Goal: Communication & Community: Answer question/provide support

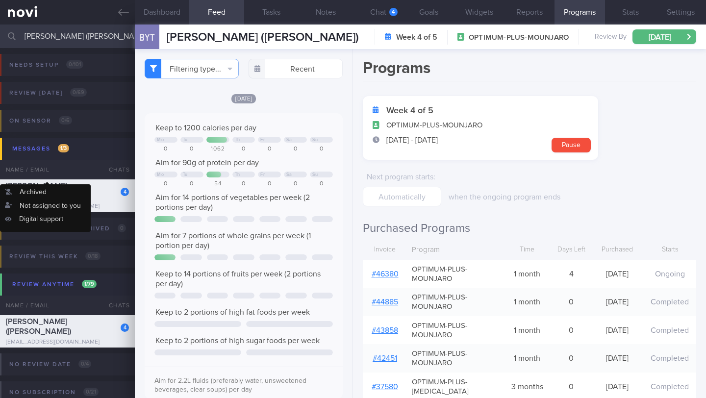
select select "9"
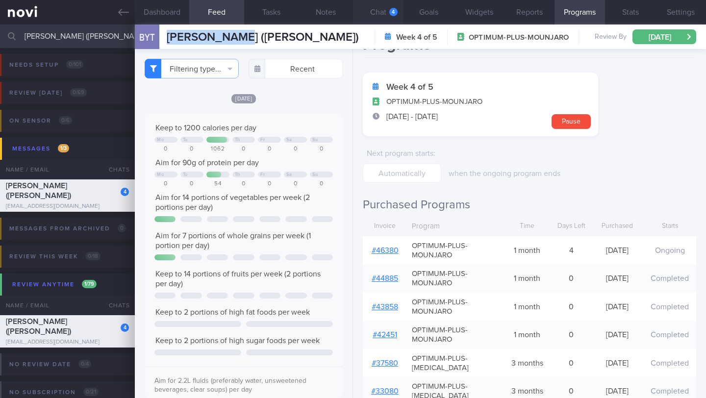
click at [384, 14] on button "Chat 4" at bounding box center [378, 12] width 50 height 25
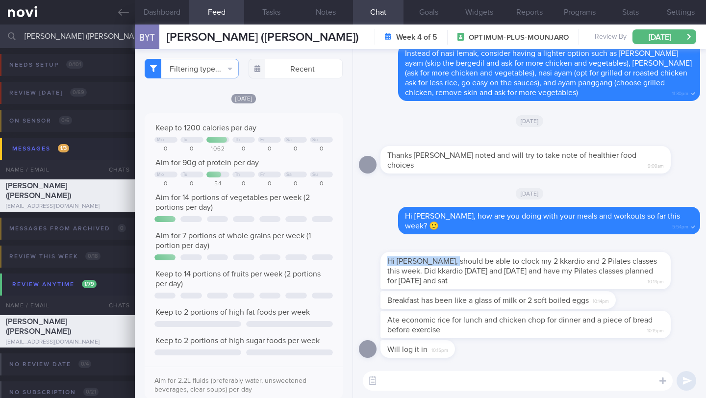
drag, startPoint x: 386, startPoint y: 261, endPoint x: 454, endPoint y: 263, distance: 67.7
click at [454, 263] on div "Hi [PERSON_NAME], should be able to clock my 2 kkardio and 2 Pilates classes th…" at bounding box center [525, 270] width 290 height 37
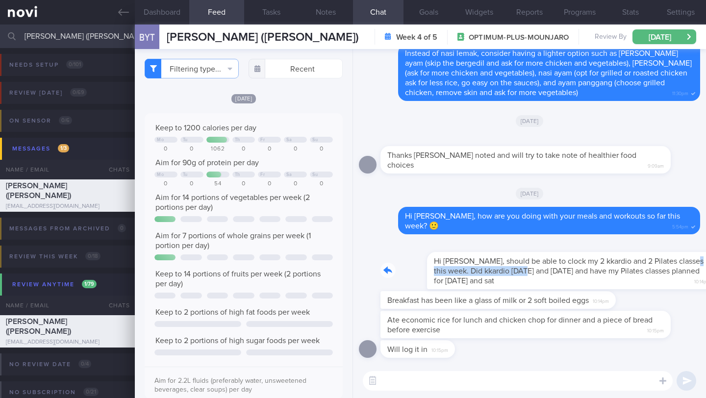
drag, startPoint x: 384, startPoint y: 268, endPoint x: 499, endPoint y: 273, distance: 114.8
click at [499, 273] on div "Hi [PERSON_NAME], should be able to clock my 2 kkardio and 2 Pilates classes th…" at bounding box center [540, 264] width 320 height 49
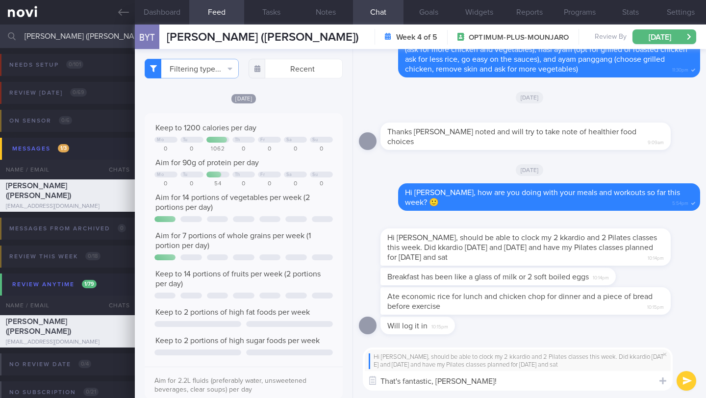
click at [431, 243] on div "Hi [PERSON_NAME], should be able to clock my 2 kkardio and 2 Pilates classes th…" at bounding box center [525, 246] width 290 height 37
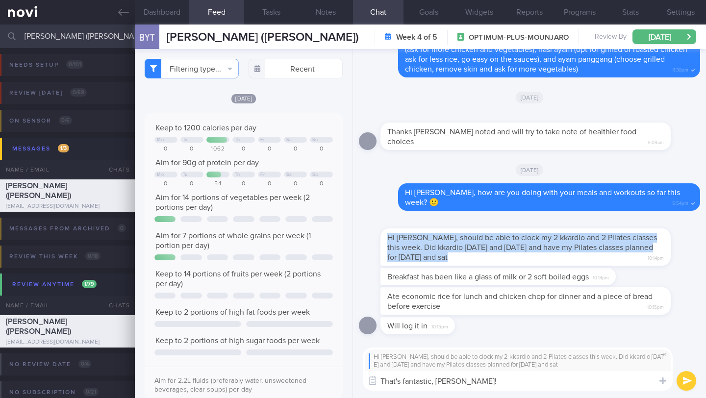
click at [431, 243] on div "Hi [PERSON_NAME], should be able to clock my 2 kkardio and 2 Pilates classes th…" at bounding box center [525, 246] width 290 height 37
copy div "Hi [PERSON_NAME], should be able to clock my 2 kkardio and 2 Pilates classes th…"
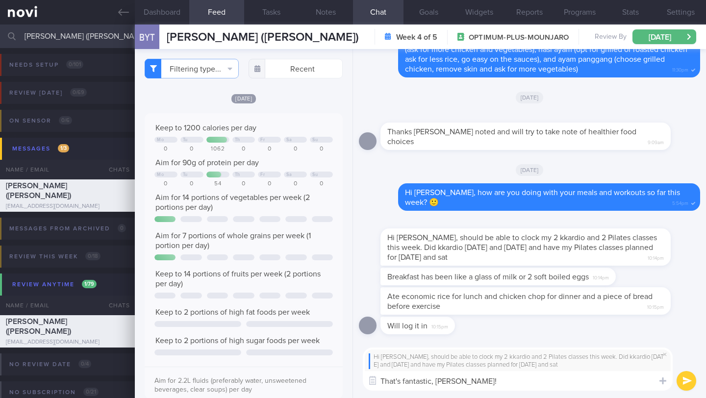
click at [425, 382] on textarea "That's fantastic, [PERSON_NAME]!" at bounding box center [518, 381] width 310 height 20
paste textarea "Angena! It's great to see you're planning your workouts for the week and hittin…"
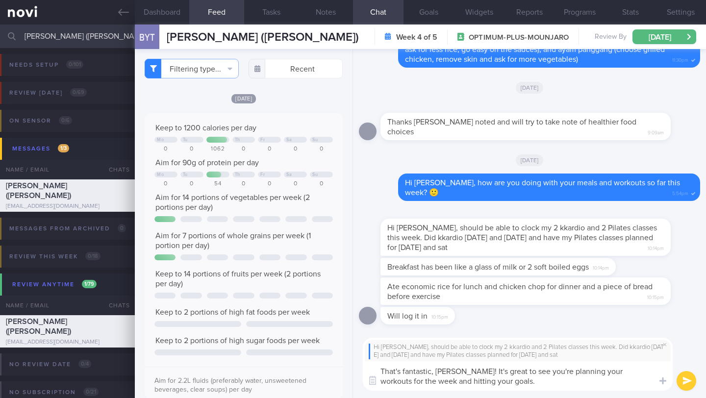
drag, startPoint x: 462, startPoint y: 372, endPoint x: 436, endPoint y: 371, distance: 26.0
click at [436, 371] on textarea "That's fantastic, [PERSON_NAME]! It's great to see you're planning your workout…" at bounding box center [518, 375] width 310 height 29
type textarea "That's fantastic, [PERSON_NAME]! It's great to see you're planning your workout…"
click at [689, 382] on button "submit" at bounding box center [687, 381] width 20 height 20
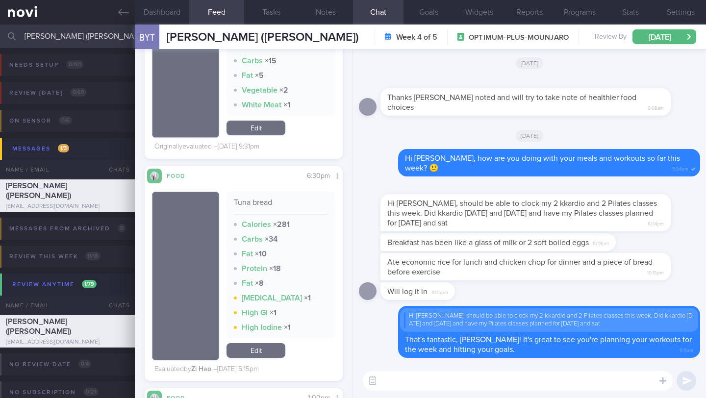
scroll to position [332, 0]
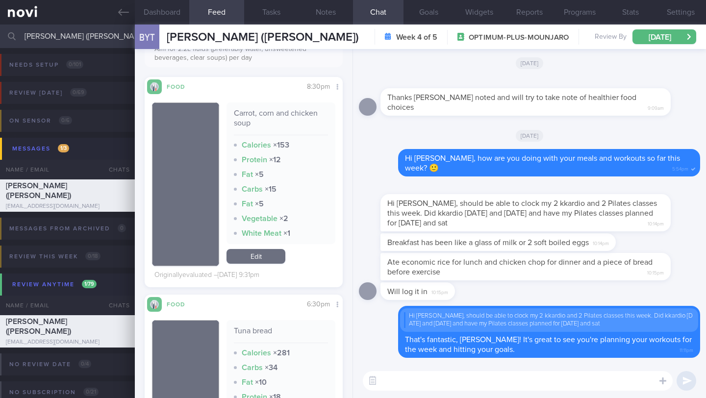
click at [439, 378] on textarea at bounding box center [518, 381] width 310 height 20
type textarea "t"
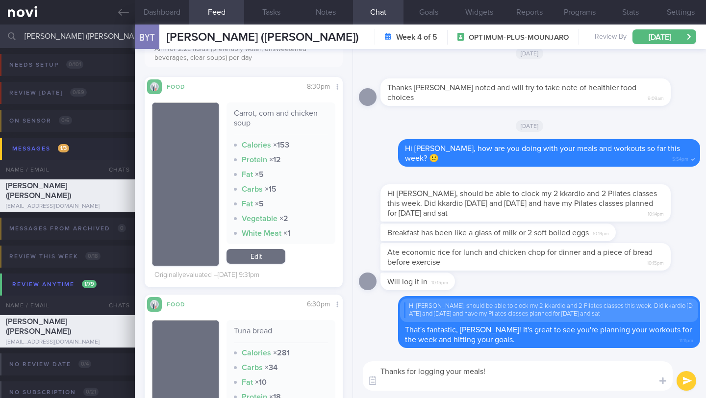
scroll to position [0, 0]
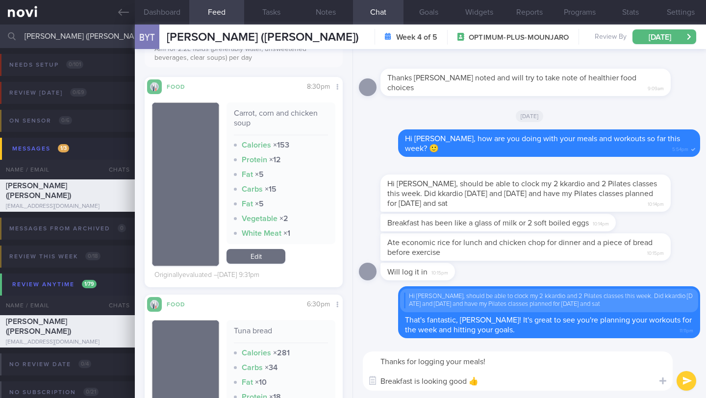
click at [421, 381] on textarea "Thanks for logging your meals! Breakfast is looking good 👍" at bounding box center [518, 371] width 310 height 39
click at [171, 11] on button "Dashboard" at bounding box center [162, 12] width 54 height 25
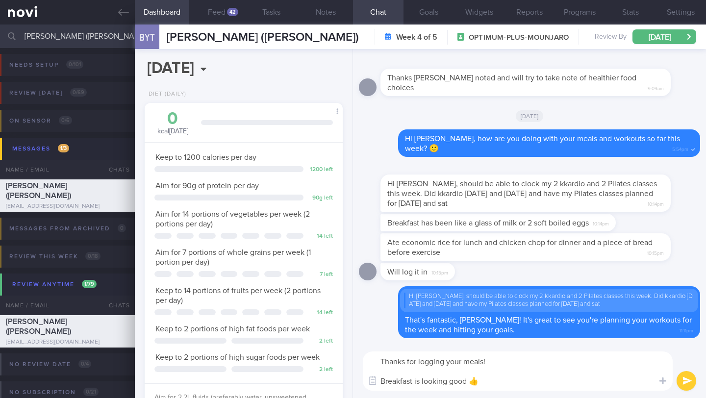
click at [489, 378] on textarea "Thanks for logging your meals! Breakfast is looking good 👍" at bounding box center [518, 371] width 310 height 39
click at [455, 382] on textarea "Thanks for logging your meals! Breakfast and dinner were good" at bounding box center [518, 371] width 310 height 39
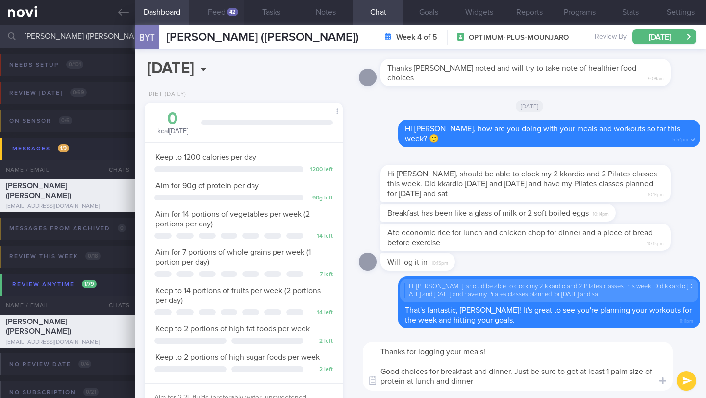
click at [218, 14] on button "Feed 42" at bounding box center [216, 12] width 54 height 25
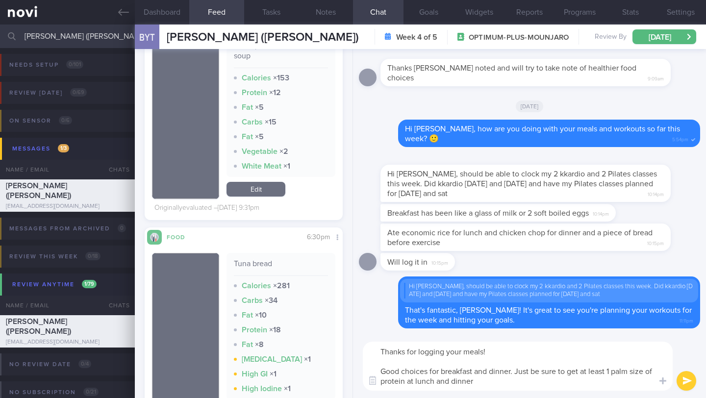
scroll to position [354, 0]
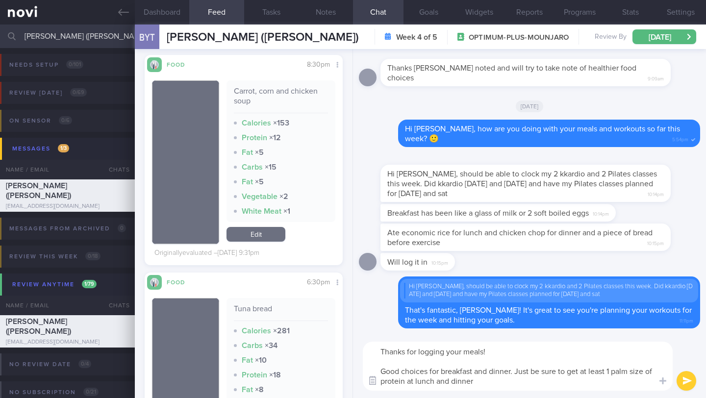
click at [376, 382] on button "button" at bounding box center [373, 381] width 18 height 18
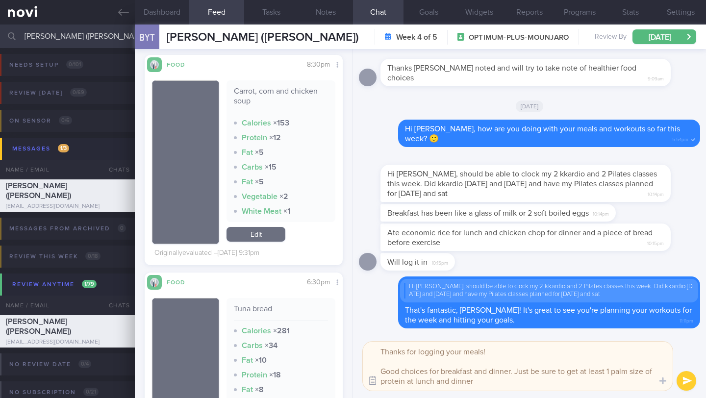
click at [377, 383] on button "button" at bounding box center [373, 381] width 18 height 18
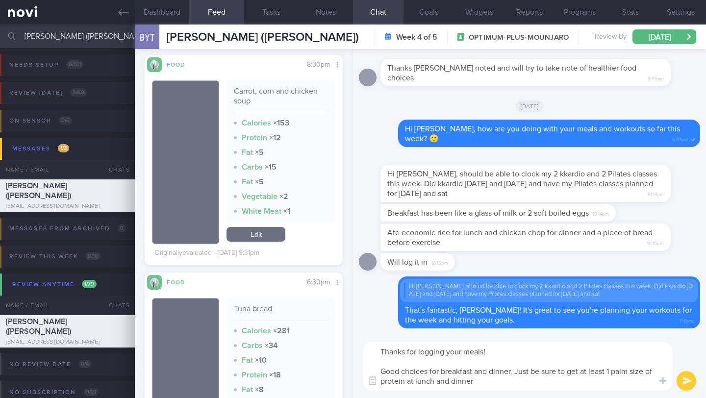
click at [381, 380] on textarea "Thanks for logging your meals! Good choices for breakfast and dinner. Just be s…" at bounding box center [518, 366] width 310 height 49
click at [318, 14] on button "Notes" at bounding box center [326, 12] width 54 height 25
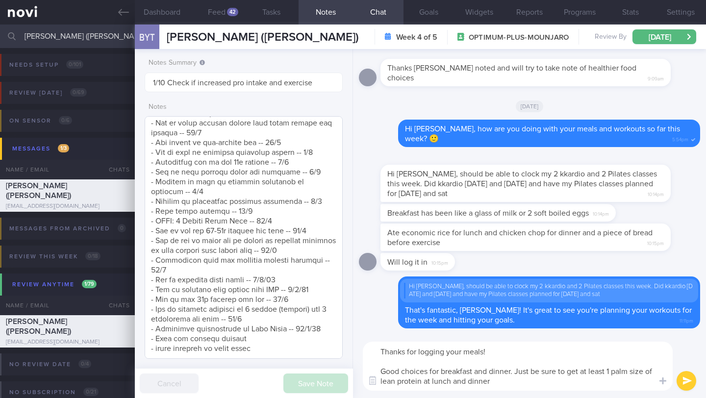
scroll to position [1308, 0]
click at [515, 382] on textarea "Thanks for logging your meals! Good choices for breakfast and dinner. Just be s…" at bounding box center [518, 366] width 310 height 49
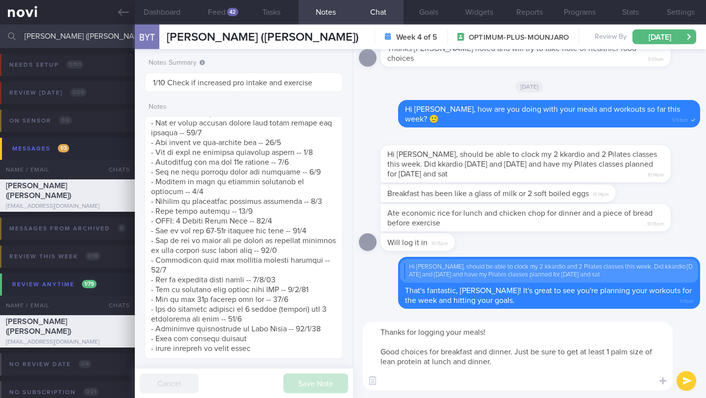
scroll to position [0, 0]
paste textarea "Instead, try to choose lean protein like fish, chicken breast, or tofu, and pre…"
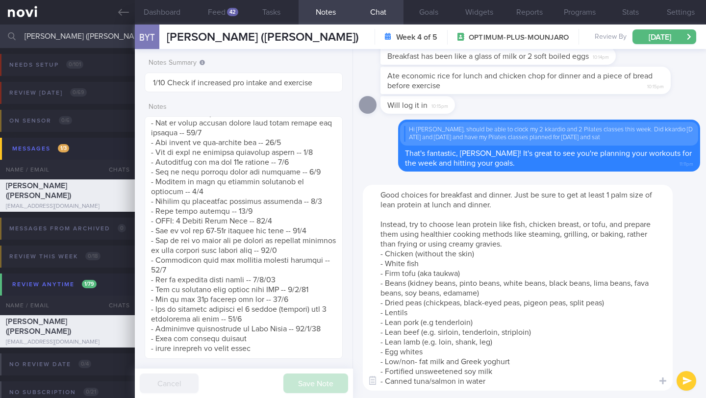
scroll to position [29, 0]
drag, startPoint x: 421, startPoint y: 214, endPoint x: 379, endPoint y: 214, distance: 41.2
click at [379, 214] on textarea "Thanks for logging your meals! Good choices for breakfast and dinner. Just be s…" at bounding box center [518, 288] width 310 height 206
drag, startPoint x: 430, startPoint y: 215, endPoint x: 378, endPoint y: 214, distance: 53.0
click at [378, 214] on textarea "Thanks for logging your meals! Good choices for breakfast and dinner. Just be s…" at bounding box center [518, 288] width 310 height 206
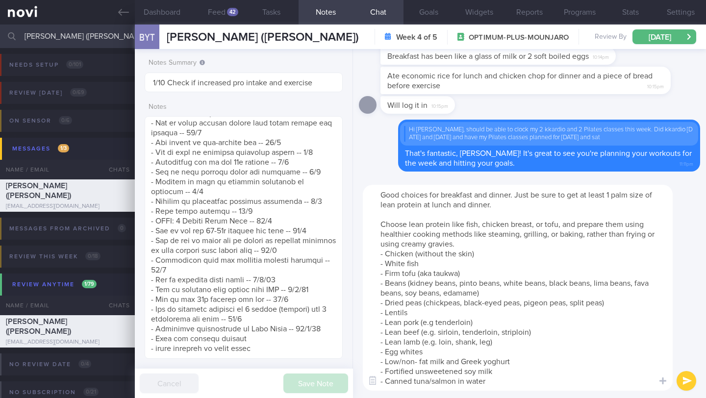
click at [624, 213] on textarea "Thanks for logging your meals! Good choices for breakfast and dinner. Just be s…" at bounding box center [518, 288] width 310 height 206
click at [603, 215] on textarea "Thanks for logging your meals! Good choices for breakfast and dinner. Just be s…" at bounding box center [518, 288] width 310 height 206
drag, startPoint x: 402, startPoint y: 227, endPoint x: 380, endPoint y: 227, distance: 21.1
click at [380, 227] on textarea "Thanks for logging your meals! Good choices for breakfast and dinner. Just be s…" at bounding box center [518, 288] width 310 height 206
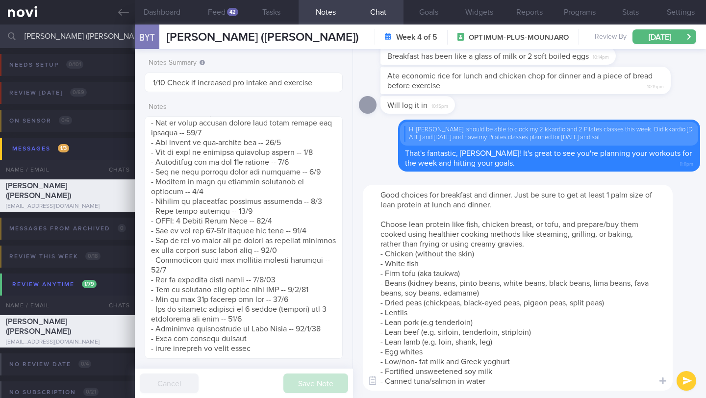
drag, startPoint x: 407, startPoint y: 224, endPoint x: 381, endPoint y: 224, distance: 25.5
click at [381, 224] on textarea "Thanks for logging your meals! Good choices for breakfast and dinner. Just be s…" at bounding box center [518, 288] width 310 height 206
click at [433, 225] on textarea "Thanks for logging your meals! Good choices for breakfast and dinner. Just be s…" at bounding box center [518, 288] width 310 height 206
drag, startPoint x: 459, startPoint y: 225, endPoint x: 488, endPoint y: 225, distance: 28.9
click at [488, 225] on textarea "Thanks for logging your meals! Good choices for breakfast and dinner. Just be s…" at bounding box center [518, 288] width 310 height 206
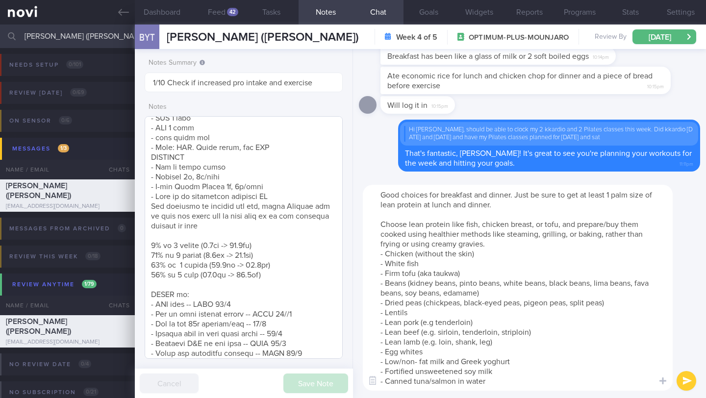
scroll to position [771, 0]
type textarea "Thanks for logging your meals! Good choices for breakfast and dinner. Just be s…"
click at [691, 382] on button "submit" at bounding box center [687, 381] width 20 height 20
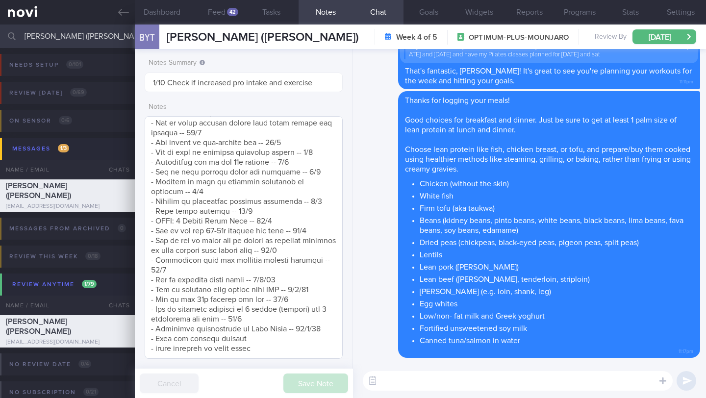
scroll to position [1308, 0]
click at [313, 316] on textarea at bounding box center [244, 237] width 198 height 243
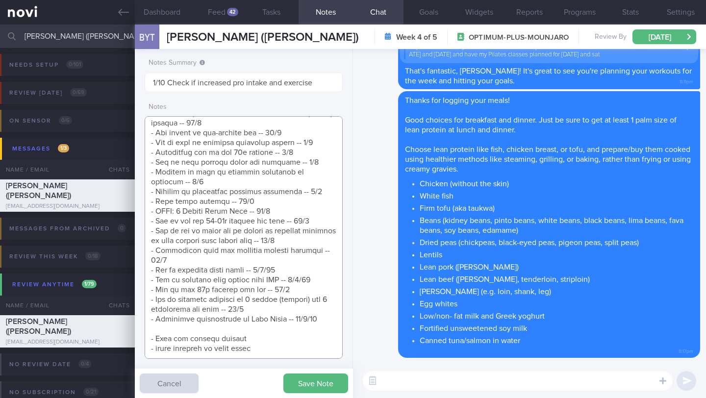
scroll to position [1317, 0]
click at [664, 377] on icon at bounding box center [662, 381] width 7 height 9
click at [650, 349] on label at bounding box center [650, 352] width 20 height 20
click at [0, 0] on input "file" at bounding box center [0, 0] width 0 height 0
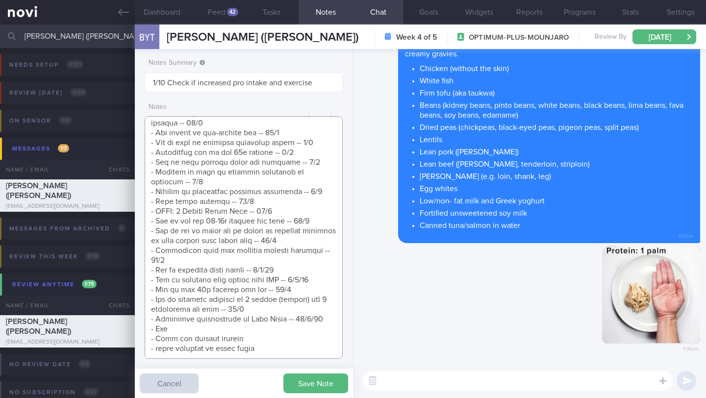
click at [221, 321] on textarea at bounding box center [244, 237] width 198 height 243
click at [317, 308] on textarea at bounding box center [244, 237] width 198 height 243
click at [186, 319] on textarea at bounding box center [244, 237] width 198 height 243
click at [271, 321] on textarea at bounding box center [244, 237] width 198 height 243
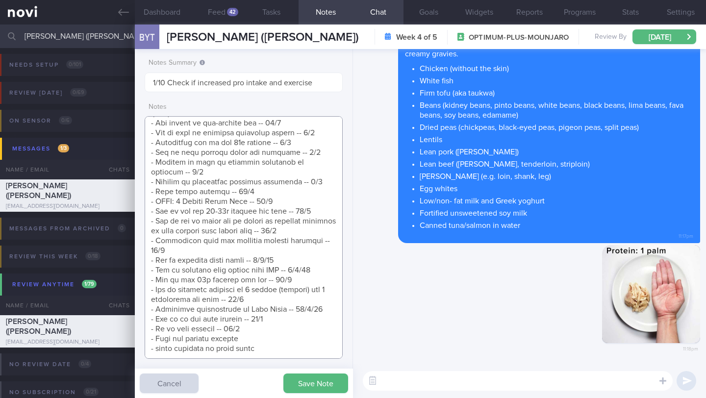
drag, startPoint x: 179, startPoint y: 318, endPoint x: 242, endPoint y: 319, distance: 62.8
click at [242, 319] on textarea at bounding box center [244, 237] width 198 height 243
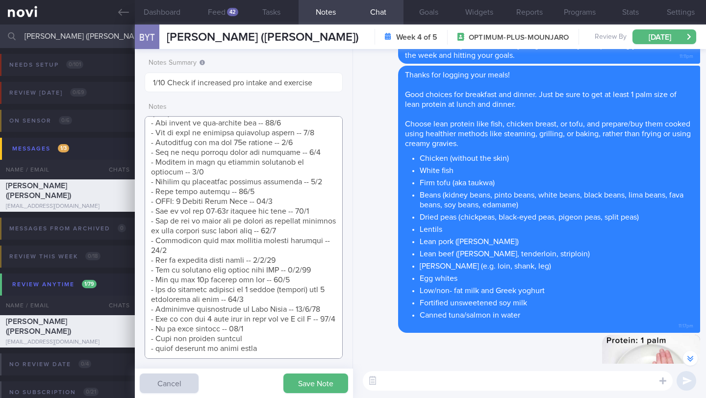
type textarea "Logging meals. Responsive on app ([DATE]) Have also started attending 1 more kk…"
click at [317, 398] on div "Save Note Cancel" at bounding box center [244, 383] width 218 height 29
click at [312, 381] on button "Save Note" at bounding box center [315, 384] width 65 height 20
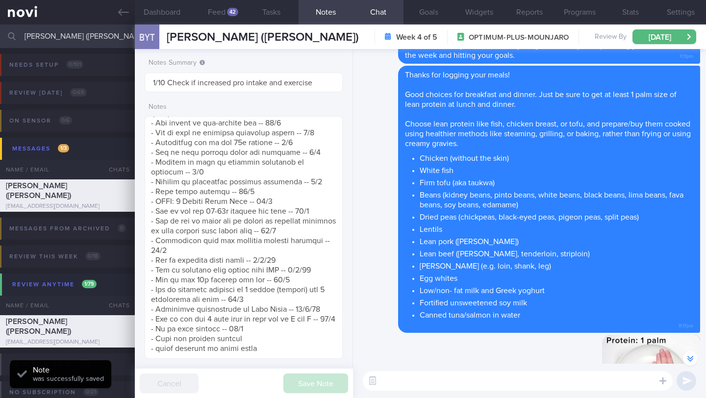
click at [85, 32] on input "[PERSON_NAME] ([PERSON_NAME])" at bounding box center [353, 37] width 706 height 24
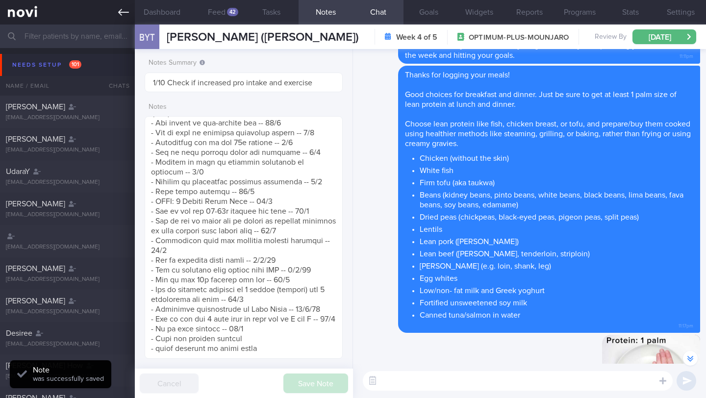
click at [128, 9] on icon at bounding box center [123, 12] width 11 height 11
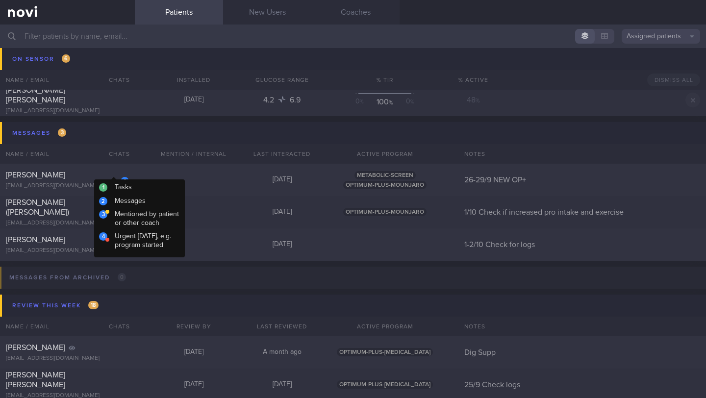
scroll to position [5759, 0]
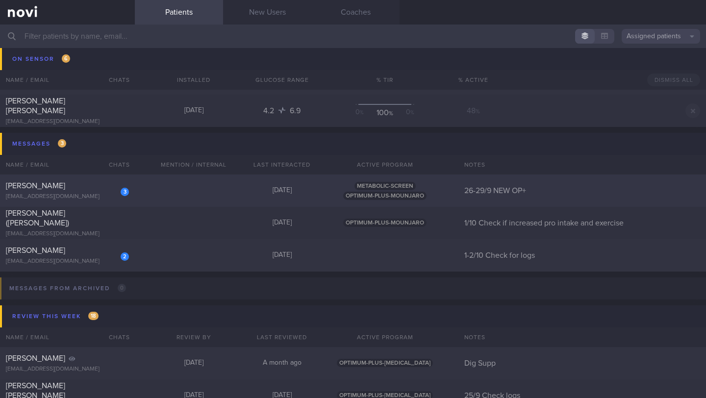
click at [140, 199] on div "3 [PERSON_NAME] [EMAIL_ADDRESS][DOMAIN_NAME] [DATE] METABOLIC-SCREEN OPTIMUM-PL…" at bounding box center [353, 191] width 706 height 32
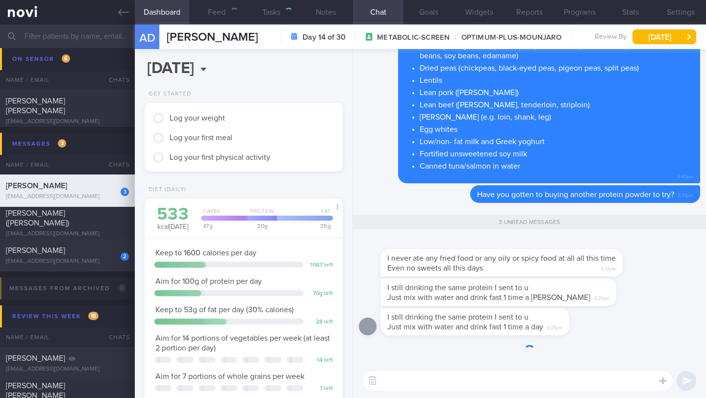
click at [127, 199] on div "3 [PERSON_NAME] [EMAIL_ADDRESS][DOMAIN_NAME]" at bounding box center [67, 191] width 135 height 20
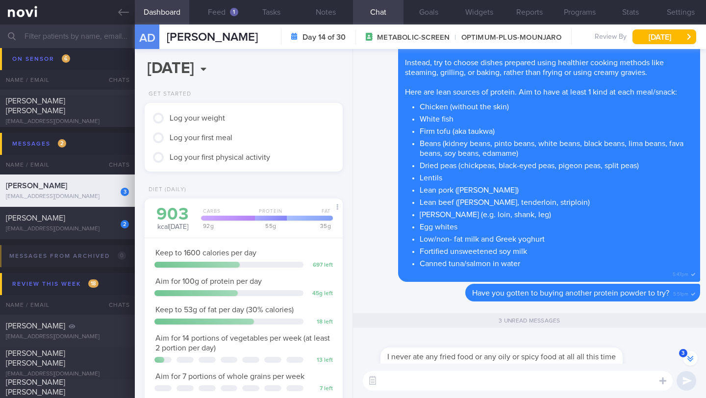
scroll to position [-56, 0]
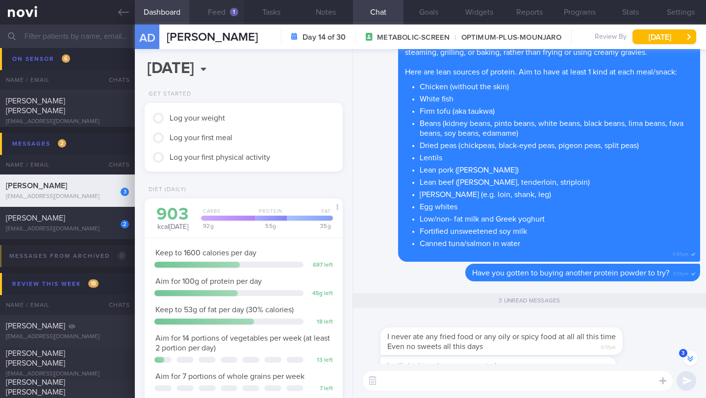
click at [223, 16] on button "Feed 1" at bounding box center [216, 12] width 54 height 25
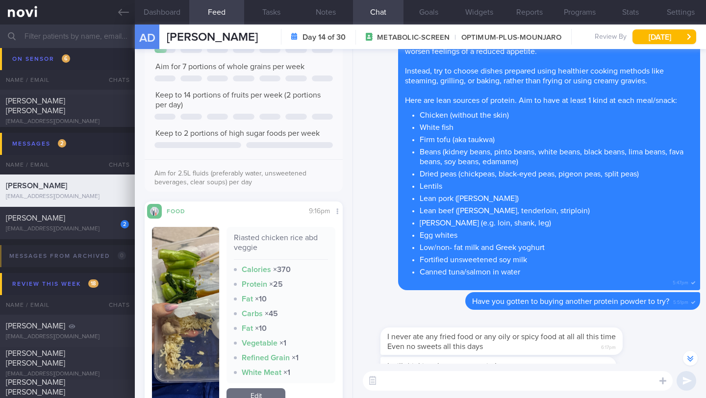
scroll to position [259, 0]
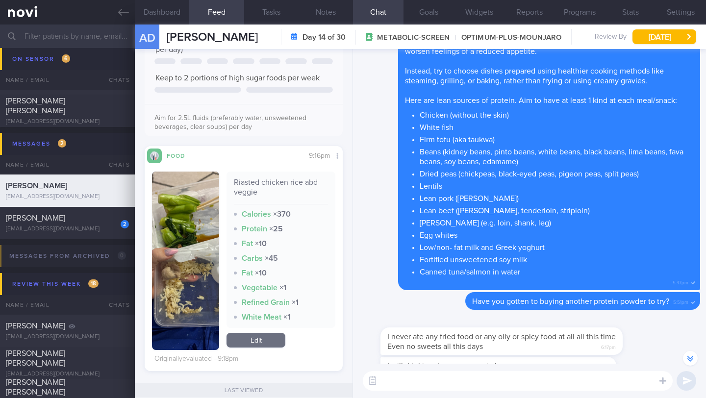
click at [184, 227] on img "button" at bounding box center [185, 261] width 67 height 178
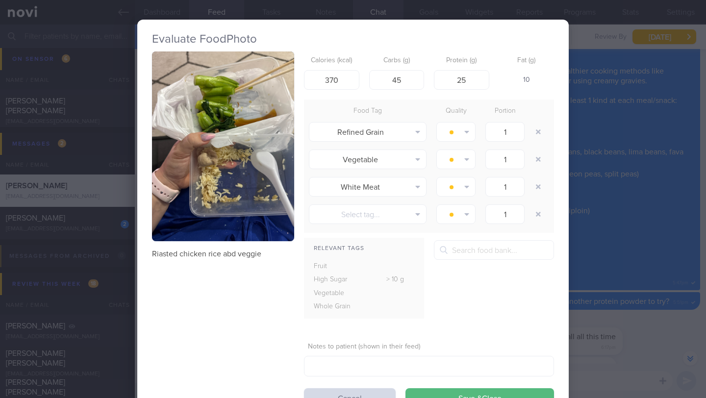
click at [653, 331] on div "Evaluate Food Photo Riasted chicken rice abd veggie Calories (kcal) 370 Carbs (…" at bounding box center [353, 199] width 706 height 398
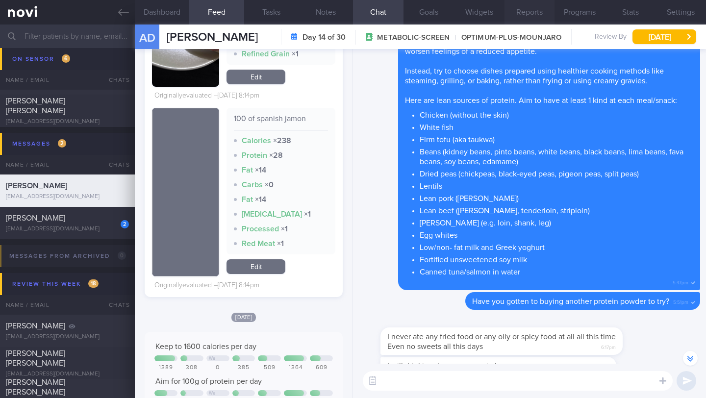
scroll to position [490183, 490111]
click at [519, 370] on div "​ ​" at bounding box center [529, 381] width 353 height 34
click at [519, 374] on textarea at bounding box center [518, 381] width 310 height 20
type textarea "y"
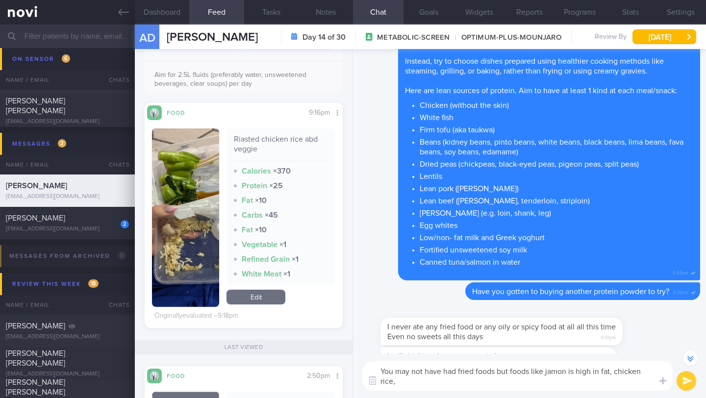
scroll to position [-66, 0]
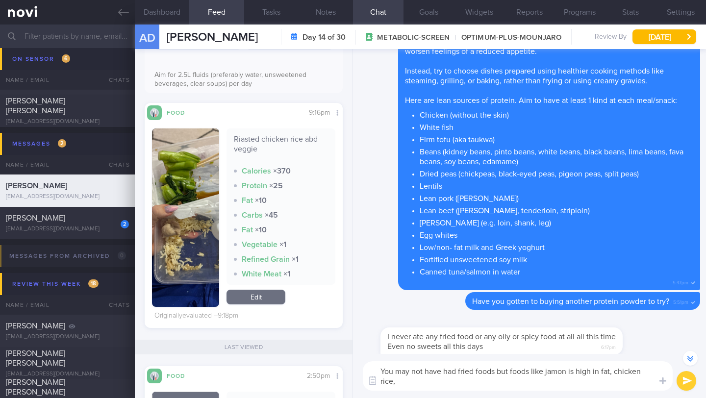
drag, startPoint x: 510, startPoint y: 372, endPoint x: 364, endPoint y: 364, distance: 145.8
click at [364, 364] on div "You may not have had fried foods but foods like jamon is high in fat, chicken r…" at bounding box center [518, 375] width 310 height 29
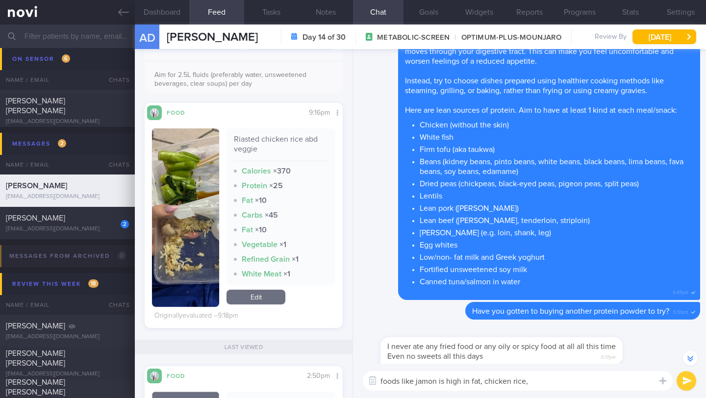
scroll to position [-56, 0]
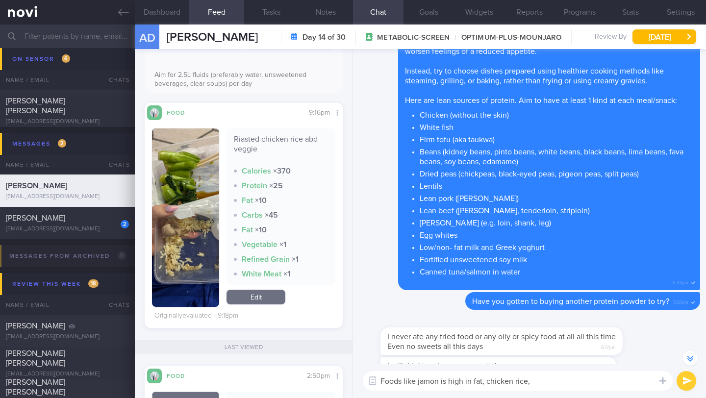
click at [531, 378] on textarea "Foods like jamon is high in fat, chicken rice," at bounding box center [518, 381] width 310 height 20
click at [447, 383] on textarea "Foods like jamon is high in fat, chicken rice, are considered high infa" at bounding box center [518, 381] width 310 height 20
drag, startPoint x: 530, startPoint y: 382, endPoint x: 677, endPoint y: 383, distance: 147.1
click at [677, 383] on div "Foods like jamon is high in fat, chicken rice, are considered high infa Foods l…" at bounding box center [529, 381] width 353 height 34
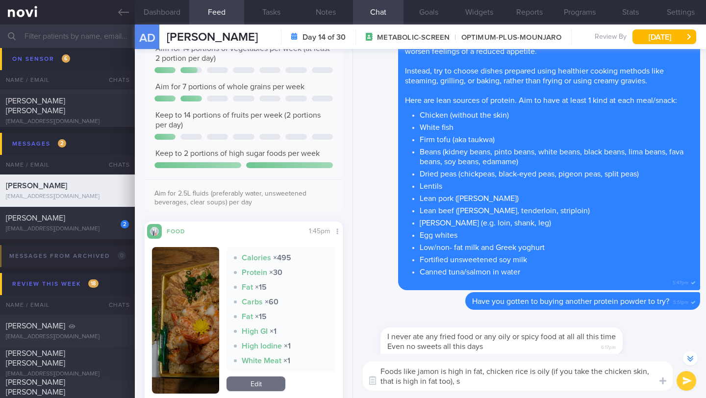
scroll to position [1761, 0]
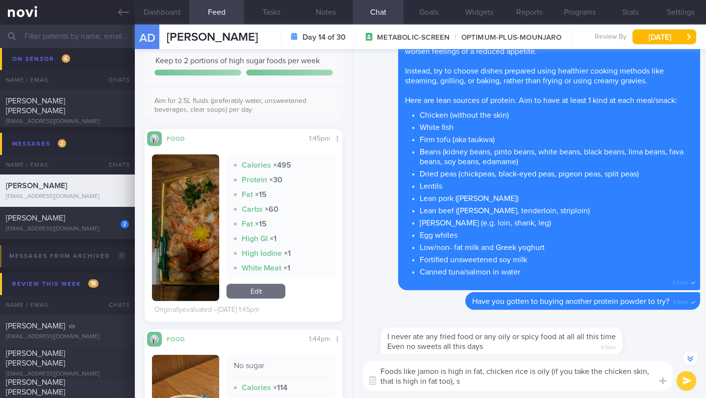
click at [173, 245] on button "button" at bounding box center [185, 227] width 67 height 147
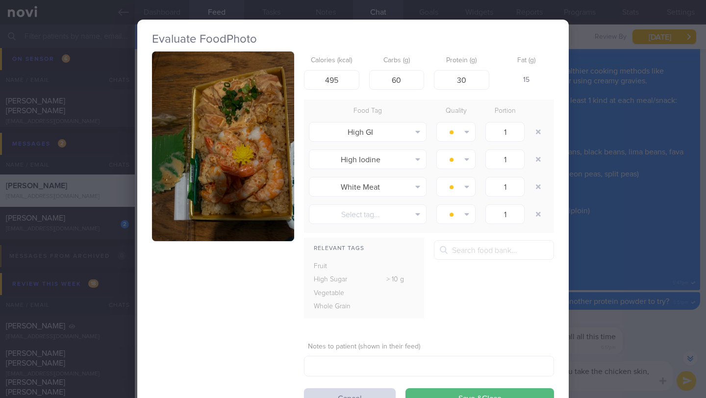
click at [248, 184] on button "button" at bounding box center [223, 146] width 142 height 190
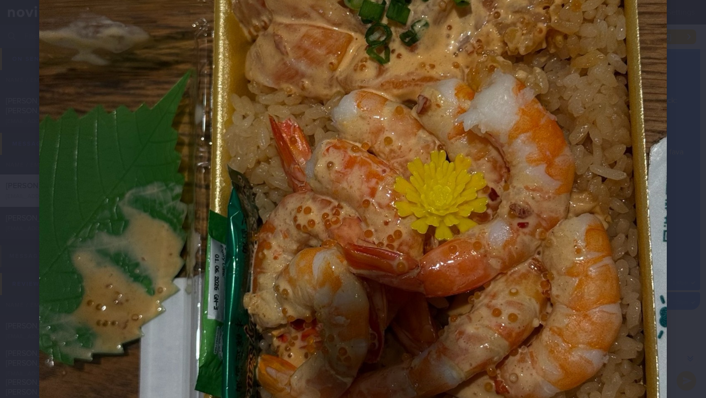
scroll to position [300, 0]
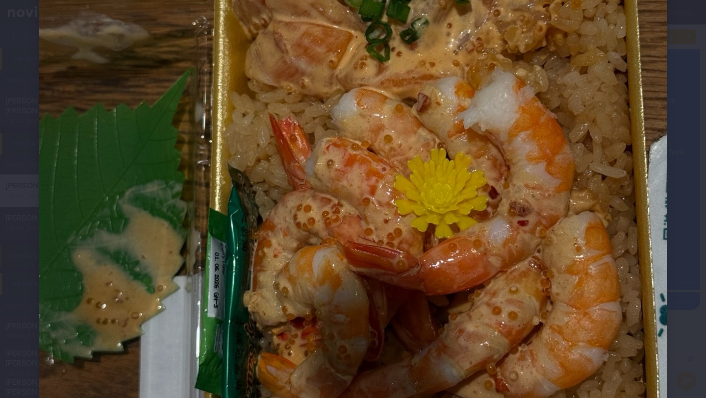
click at [134, 61] on img at bounding box center [353, 158] width 628 height 837
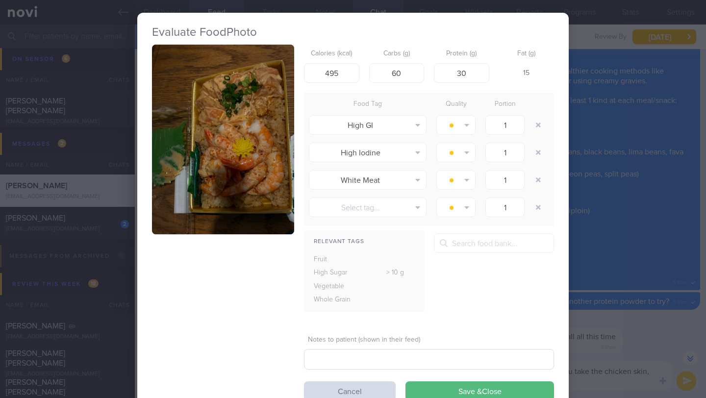
scroll to position [17, 0]
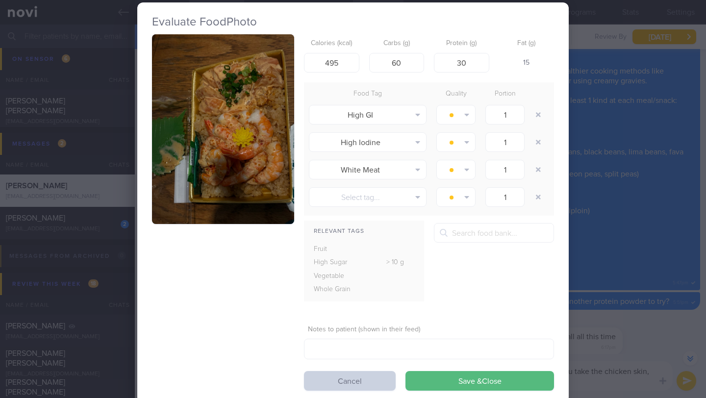
click at [349, 386] on button "Cancel" at bounding box center [350, 381] width 92 height 20
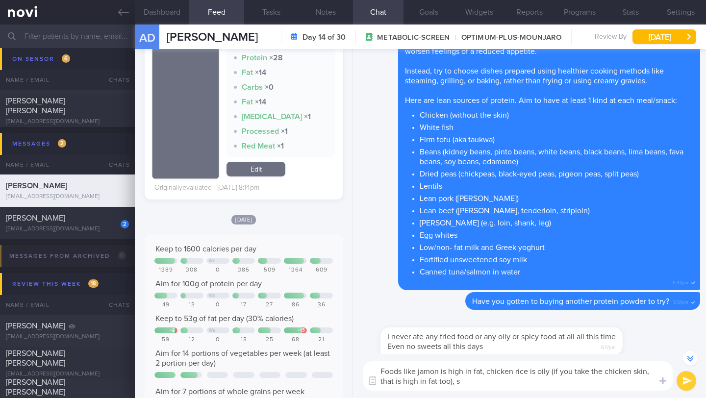
scroll to position [1572, 0]
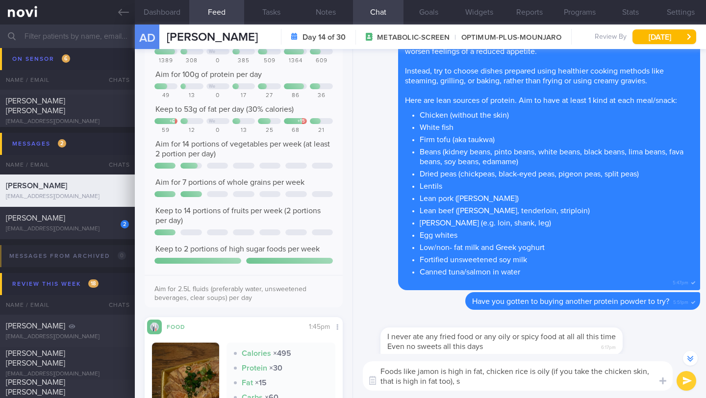
click at [473, 380] on textarea "Foods like jamon is high in fat, chicken rice is oily (if you take the chicken …" at bounding box center [518, 375] width 310 height 29
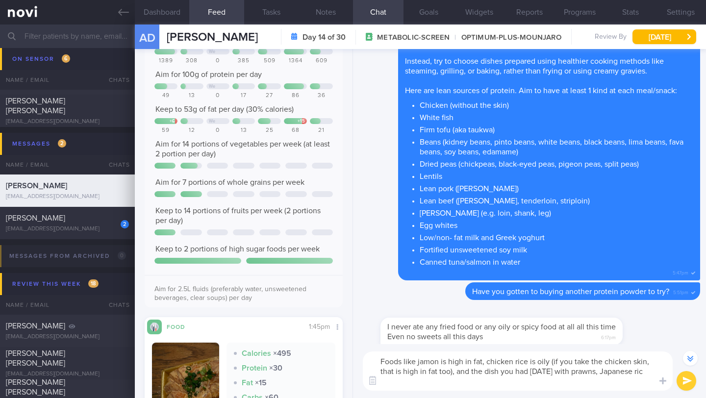
scroll to position [-76, 0]
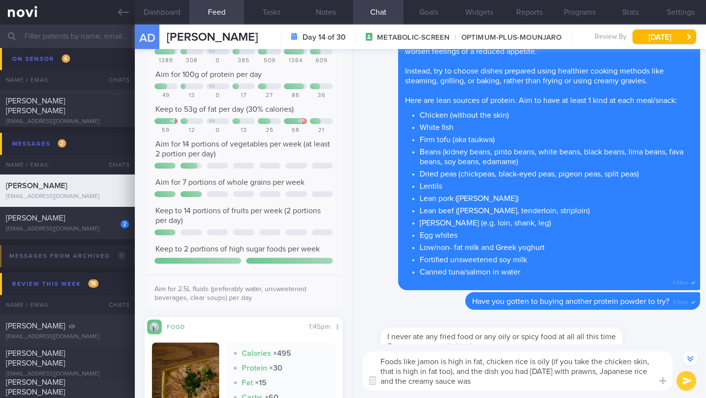
drag, startPoint x: 617, startPoint y: 374, endPoint x: 614, endPoint y: 379, distance: 5.9
click at [615, 378] on textarea "Foods like jamon is high in fat, chicken rice is oily (if you take the chicken …" at bounding box center [518, 371] width 310 height 39
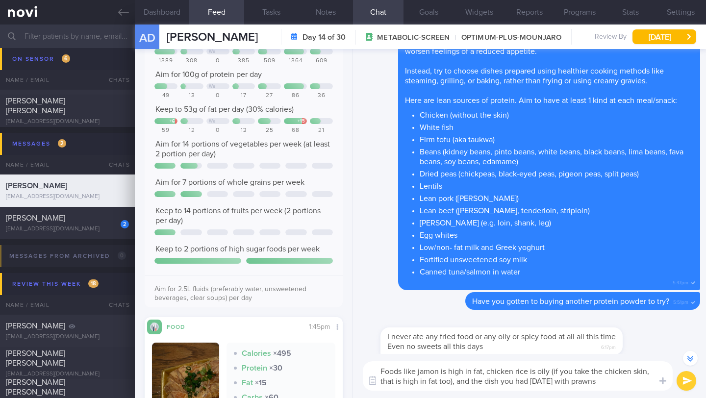
click at [485, 374] on textarea "Foods like jamon is high in fat, chicken rice is oily (if you take the chicken …" at bounding box center [518, 375] width 310 height 29
drag, startPoint x: 631, startPoint y: 384, endPoint x: 472, endPoint y: 379, distance: 158.9
click at [472, 379] on textarea "Foods like jamon is high in fat and chicken rice is oily (if you take the chick…" at bounding box center [518, 375] width 310 height 29
drag, startPoint x: 478, startPoint y: 384, endPoint x: 385, endPoint y: 375, distance: 93.1
click at [373, 373] on div "Chat Templates Admin CGM Weight Nutrition Physical Activity Infographics Articl…" at bounding box center [529, 376] width 353 height 44
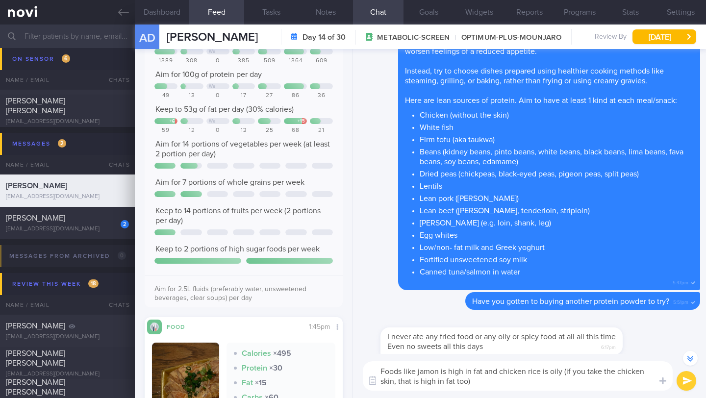
paste textarea "High-fat foods can slow down your digestion, which might lead to some discomfor…"
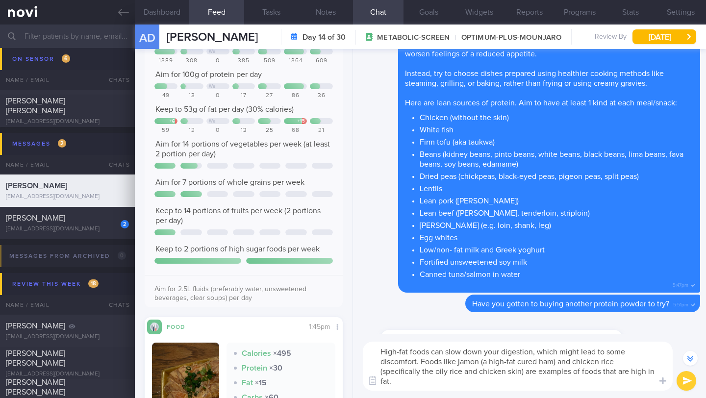
scroll to position [-121, 0]
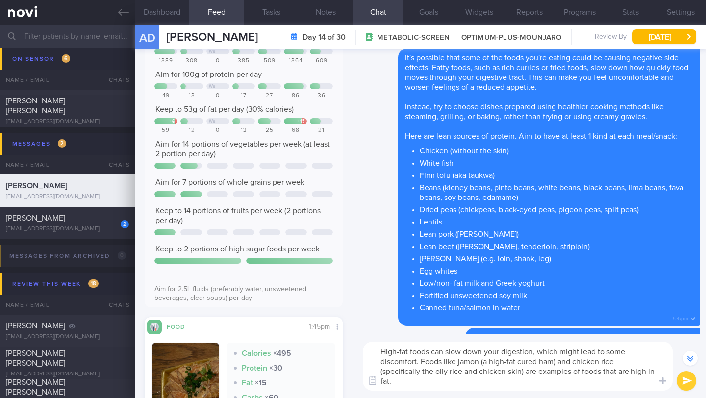
type textarea "High-fat foods can slow down your digestion, which might lead to some discomfor…"
click at [683, 383] on button "submit" at bounding box center [687, 381] width 20 height 20
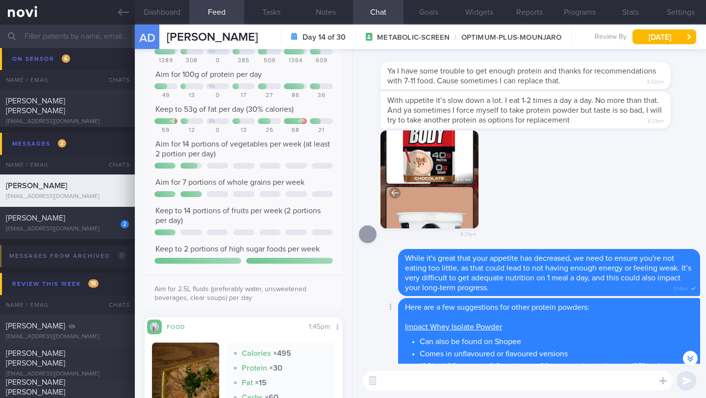
scroll to position [-1362, 0]
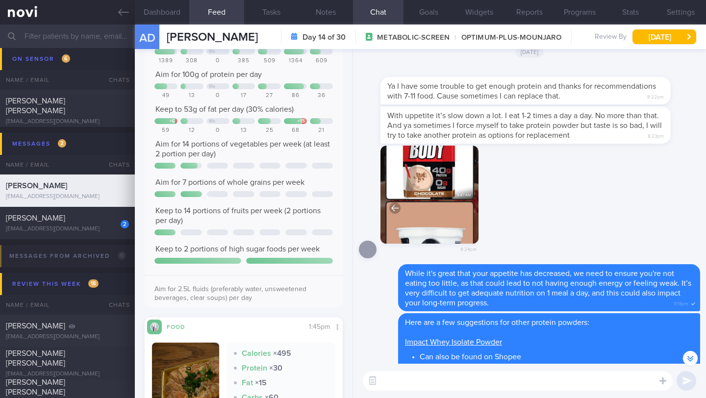
click at [438, 181] on button "button" at bounding box center [429, 195] width 98 height 98
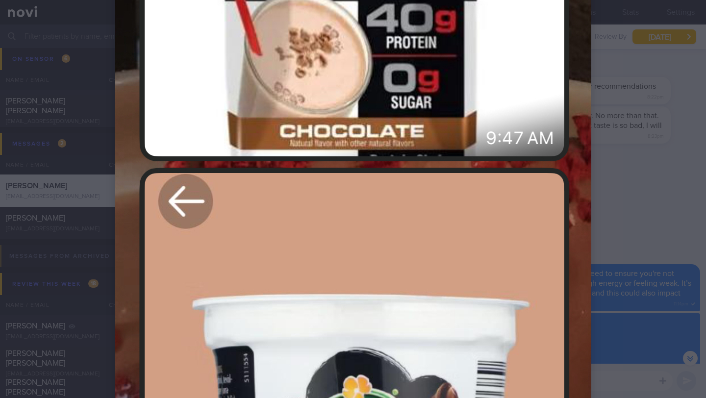
scroll to position [824, 0]
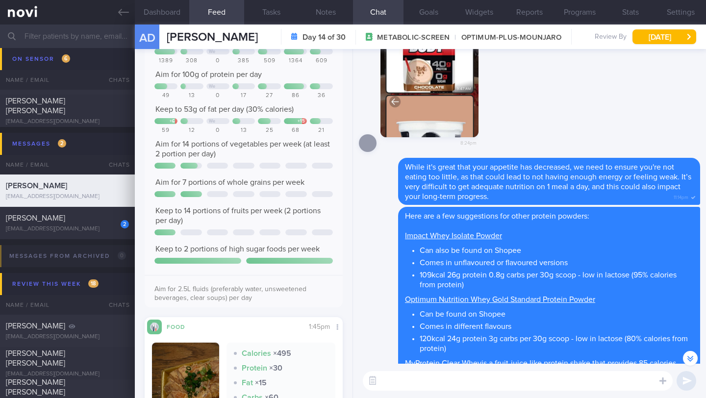
scroll to position [-1076, 0]
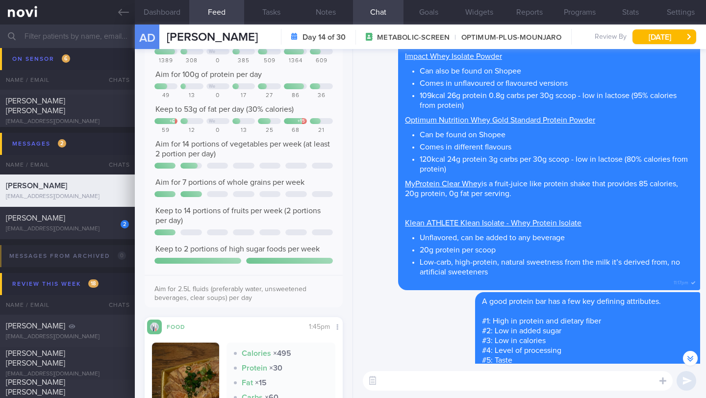
click at [512, 198] on div "Here are a few suggestions for other protein powders: Impact Whey Isolate Powde…" at bounding box center [549, 158] width 302 height 263
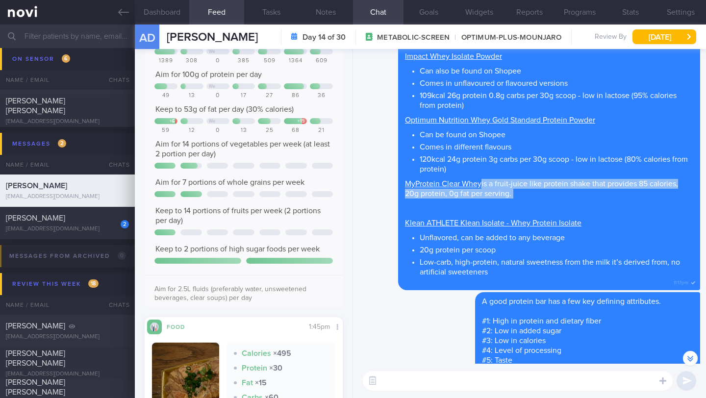
click at [512, 198] on div "Here are a few suggestions for other protein powders: Impact Whey Isolate Powde…" at bounding box center [549, 158] width 302 height 263
click at [528, 197] on div "Here are a few suggestions for other protein powders: Impact Whey Isolate Powde…" at bounding box center [549, 158] width 302 height 263
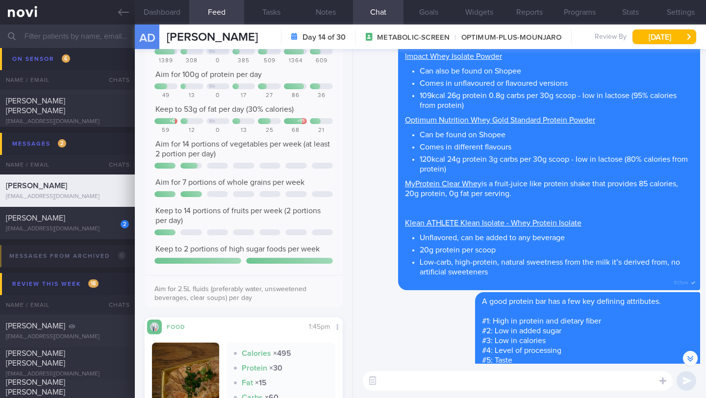
drag, startPoint x: 526, startPoint y: 198, endPoint x: 399, endPoint y: 183, distance: 127.8
click at [399, 183] on div "Here are a few suggestions for other protein powders: Impact Whey Isolate Powde…" at bounding box center [549, 158] width 302 height 263
copy span "is a fruit-juice like protein shake that provides 85 calories, 20g protein, 0g …"
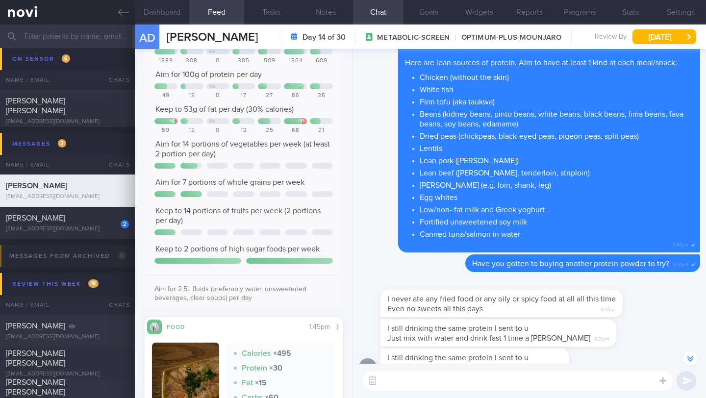
scroll to position [0, 0]
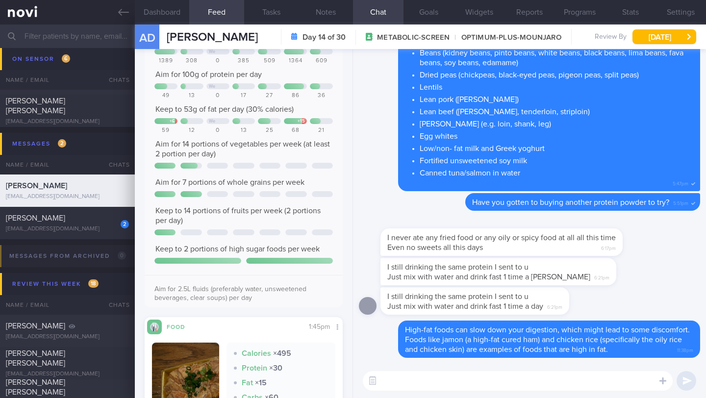
click at [428, 378] on textarea at bounding box center [518, 381] width 310 height 20
type textarea "Y"
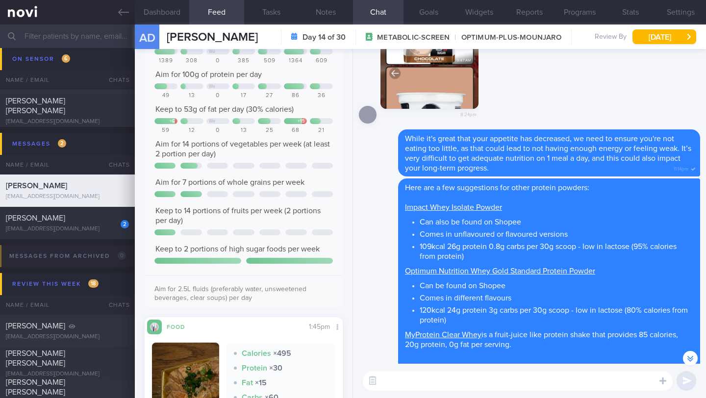
scroll to position [-1284, 0]
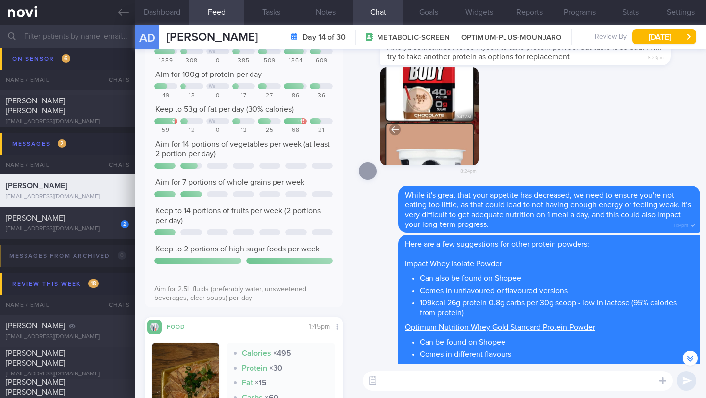
click at [420, 120] on button "button" at bounding box center [429, 116] width 98 height 98
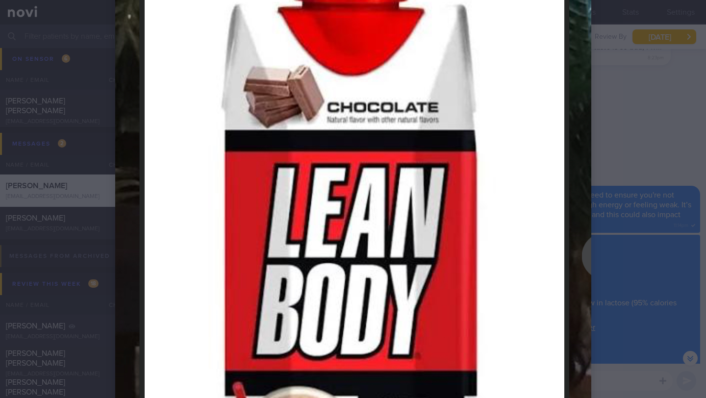
scroll to position [29, 0]
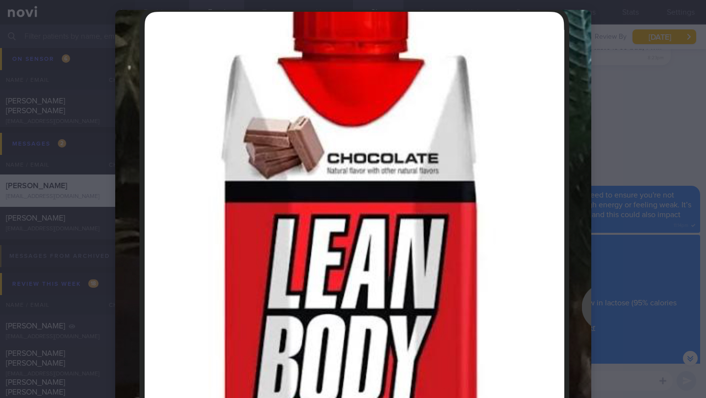
click at [627, 114] on div at bounding box center [353, 199] width 706 height 398
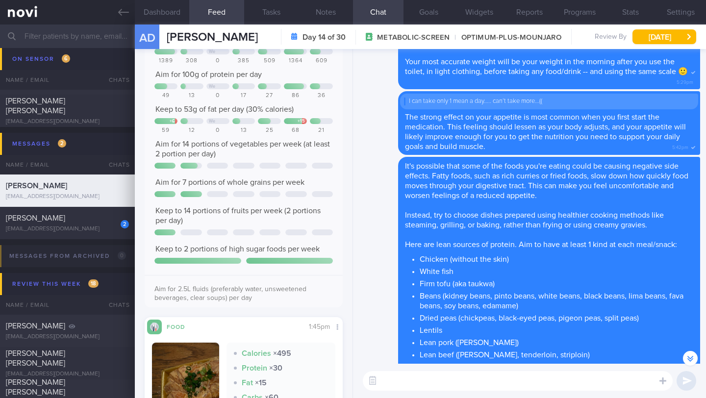
scroll to position [0, 0]
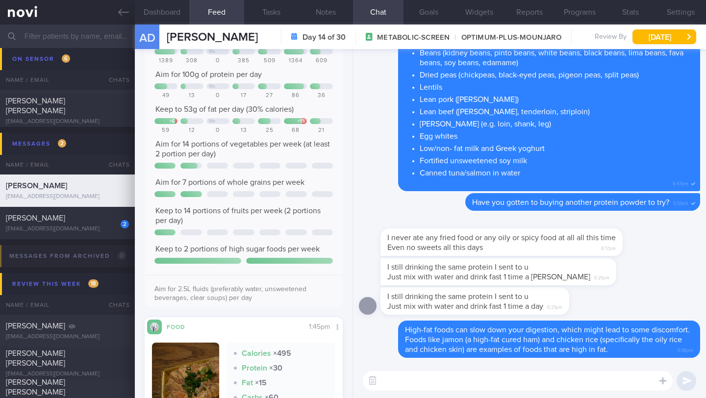
click at [465, 385] on textarea at bounding box center [518, 381] width 310 height 20
drag, startPoint x: 385, startPoint y: 276, endPoint x: 471, endPoint y: 279, distance: 85.9
click at [471, 279] on div "I still drinking the same protein I sent to u Just mix with water and drink fas…" at bounding box center [512, 271] width 265 height 27
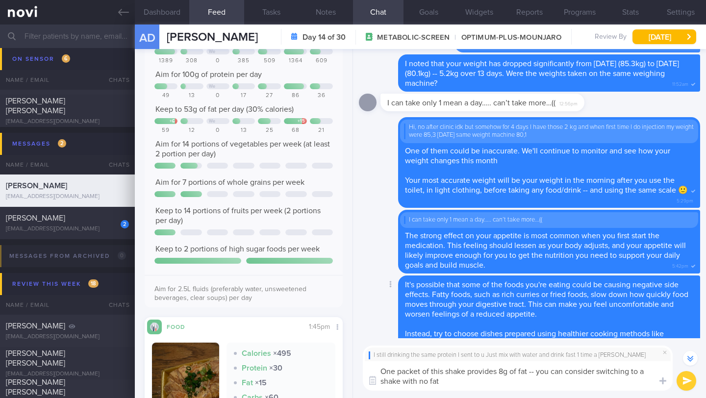
scroll to position [-425, 0]
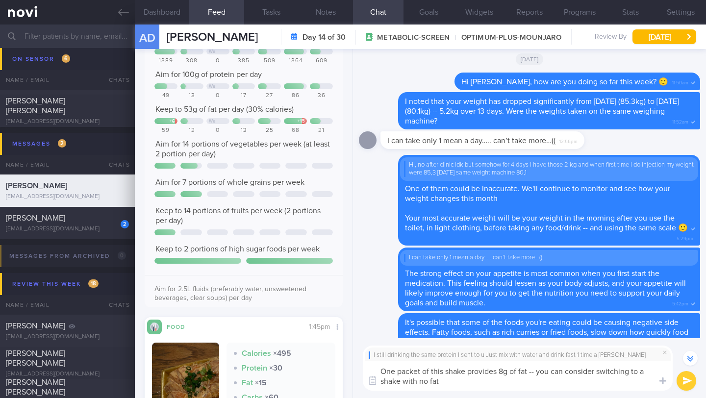
click at [420, 381] on textarea "One packet of this shake provides 8g of fat -- you can consider switching to a …" at bounding box center [518, 375] width 310 height 29
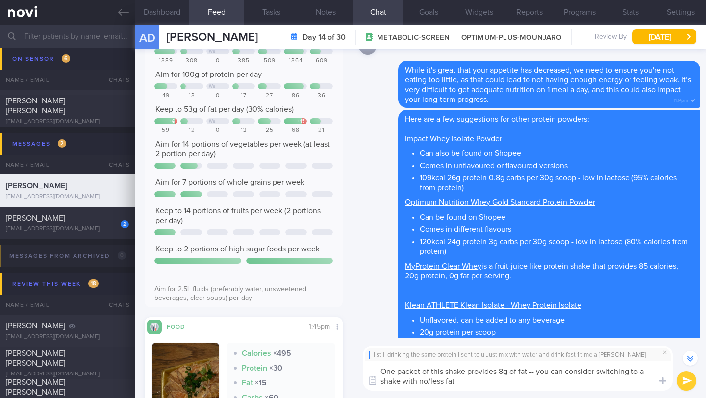
scroll to position [-1104, 0]
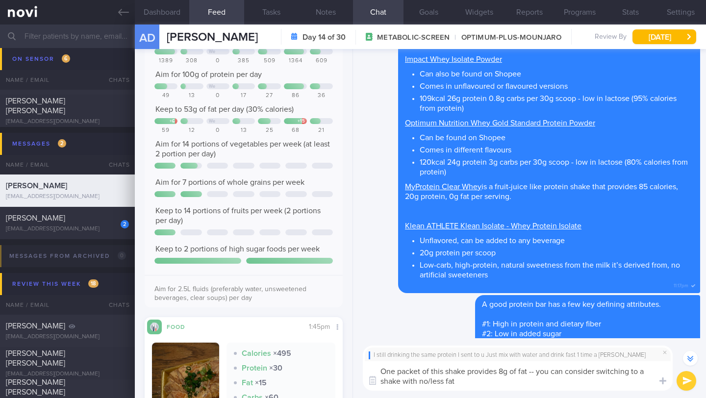
click at [482, 227] on link "Klean ATHLETE Klean Isolate - Whey Protein Isolate" at bounding box center [493, 226] width 177 height 8
click at [465, 385] on textarea "One packet of this shake provides 8g of fat -- you can consider switching to a …" at bounding box center [518, 375] width 310 height 29
drag, startPoint x: 491, startPoint y: 380, endPoint x: 472, endPoint y: 383, distance: 19.8
click at [472, 383] on textarea "One packet of this shake provides 8g of fat -- you can consider switching to a …" at bounding box center [518, 375] width 310 height 29
paste textarea "[Klean ATHLETE Klean Isolate - Whey Protein Isolate]([URL][DOMAIN_NAME]) - Unfl…"
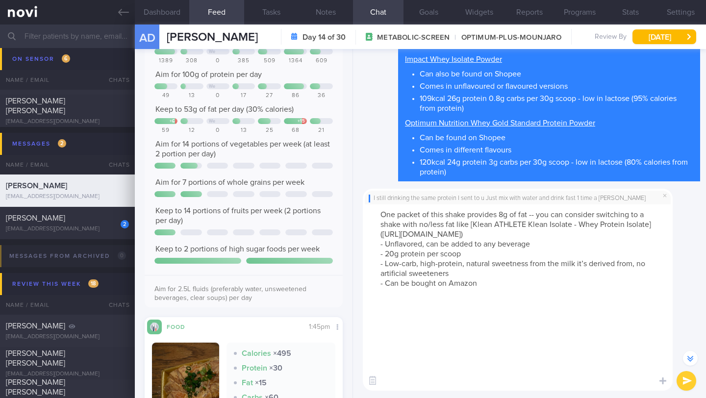
scroll to position [0, 0]
drag, startPoint x: 645, startPoint y: 383, endPoint x: 359, endPoint y: 378, distance: 285.9
click at [359, 378] on div "I still drinking the same protein I sent to u Just mix with water and drink fas…" at bounding box center [529, 289] width 353 height 217
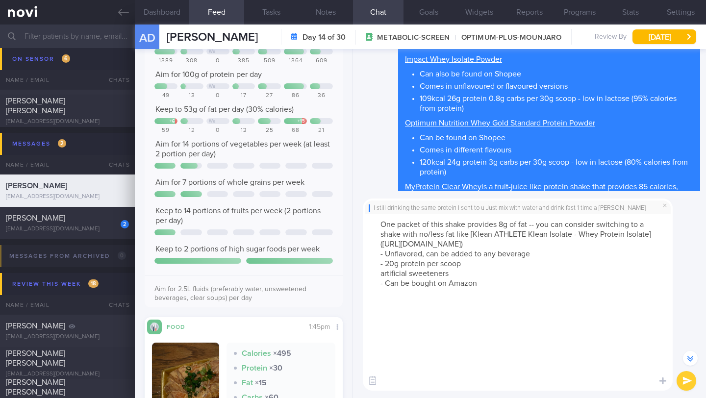
scroll to position [29, 0]
drag, startPoint x: 492, startPoint y: 377, endPoint x: 373, endPoint y: 366, distance: 119.1
click at [373, 366] on textarea "One packet of this shake provides 8g of fat -- you can consider switching to a …" at bounding box center [518, 302] width 310 height 177
click at [462, 372] on textarea "One packet of this shake provides 8g of fat -- you can consider switching to a …" at bounding box center [518, 302] width 310 height 177
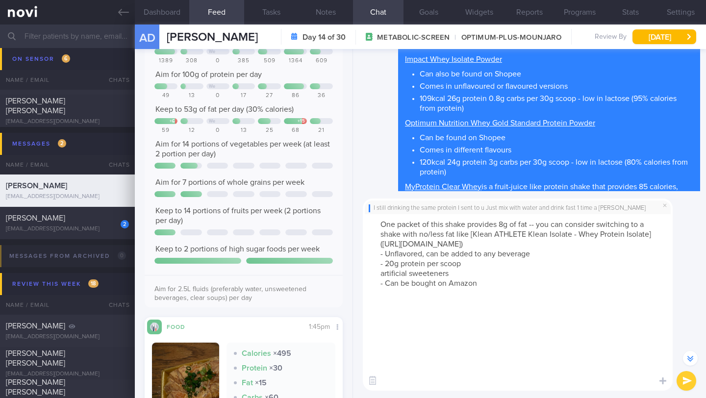
click at [462, 372] on textarea "One packet of this shake provides 8g of fat -- you can consider switching to a …" at bounding box center [518, 302] width 310 height 177
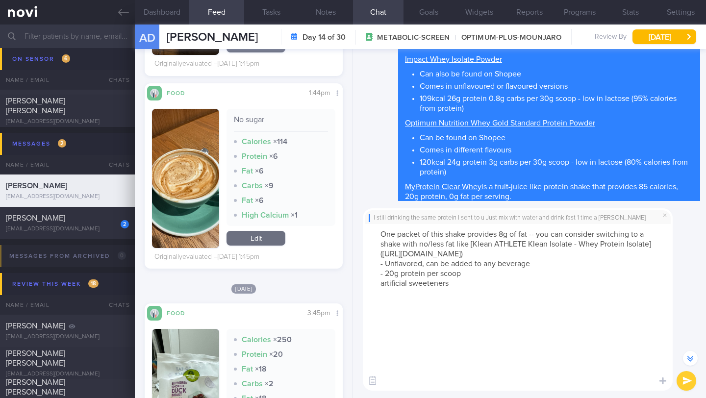
scroll to position [2003, 0]
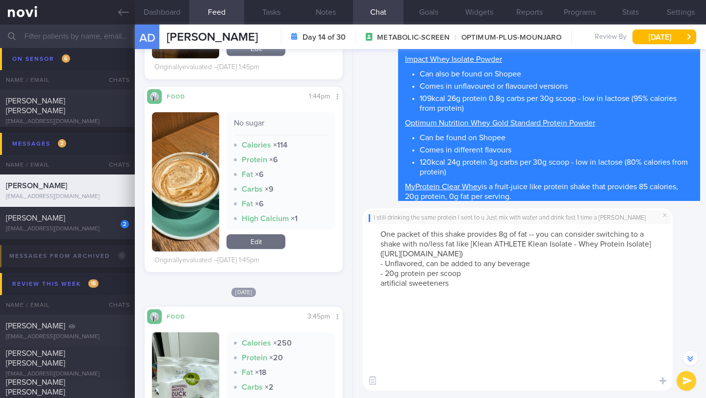
click at [533, 382] on textarea "One packet of this shake provides 8g of fat -- you can consider switching to a …" at bounding box center [518, 307] width 310 height 167
click at [429, 362] on textarea "One packet of this shake provides 8g of fat -- you can consider switching to a …" at bounding box center [518, 307] width 310 height 167
click at [574, 359] on textarea "One packet of this shake provides 8g of fat -- you can consider switching to a …" at bounding box center [518, 307] width 310 height 167
click at [385, 362] on textarea "One packet of this shake provides 8g of fat -- you can consider switching to a …" at bounding box center [518, 307] width 310 height 167
type textarea "One packet of this shake provides 8g of fat -- you can consider switching to a …"
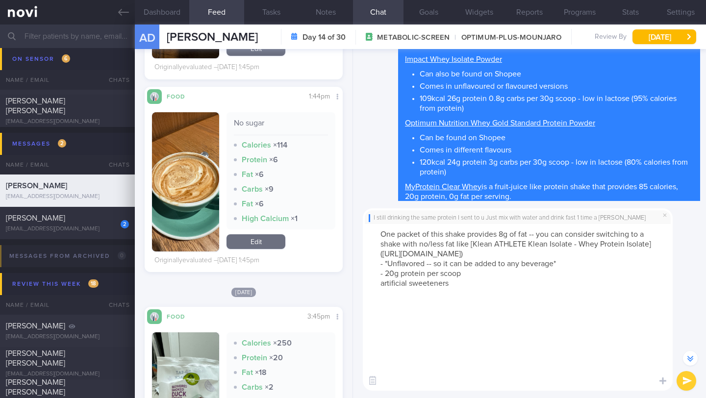
click at [682, 382] on button "submit" at bounding box center [687, 381] width 20 height 20
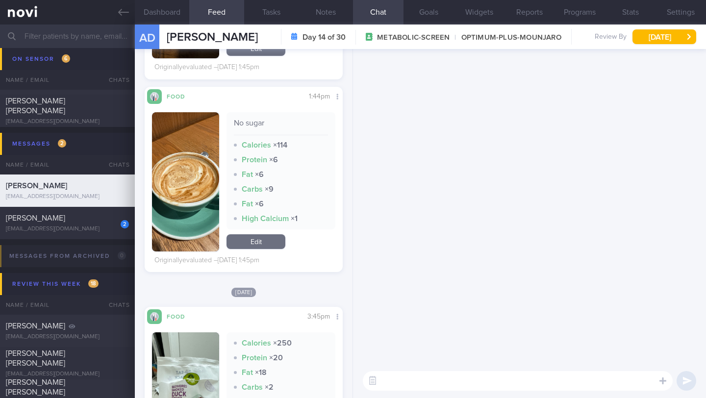
scroll to position [0, 0]
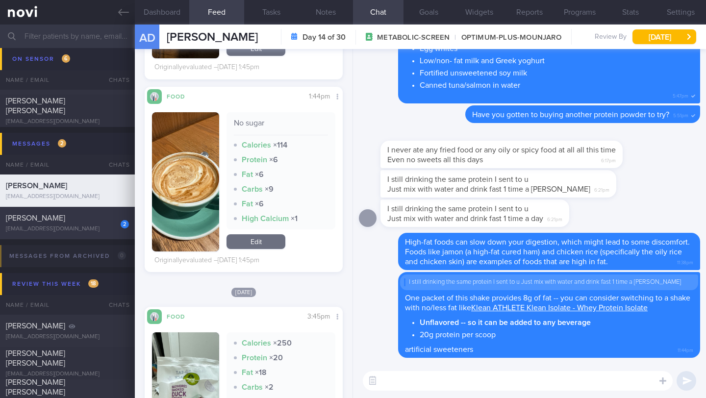
click at [100, 226] on div "[EMAIL_ADDRESS][DOMAIN_NAME]" at bounding box center [67, 229] width 123 height 7
type input "1-2/10 Check for logs"
select select "9"
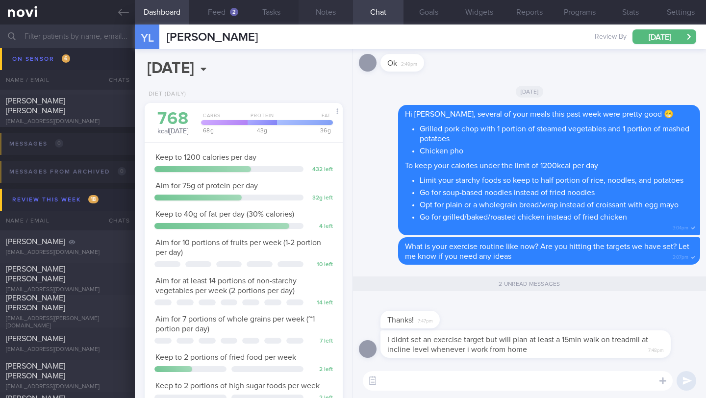
scroll to position [101, 173]
click at [318, 14] on button "Notes" at bounding box center [326, 12] width 54 height 25
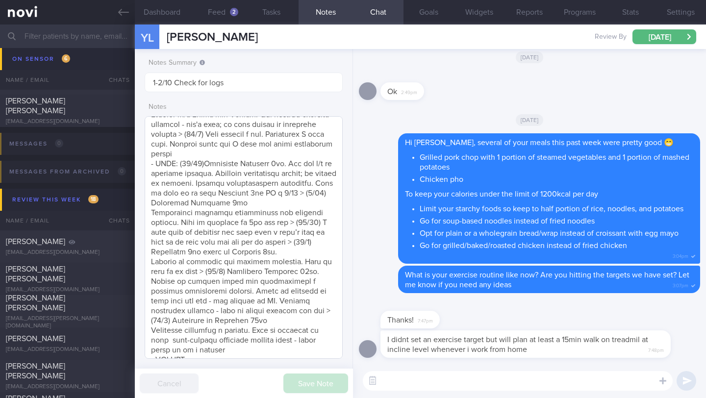
scroll to position [541, 0]
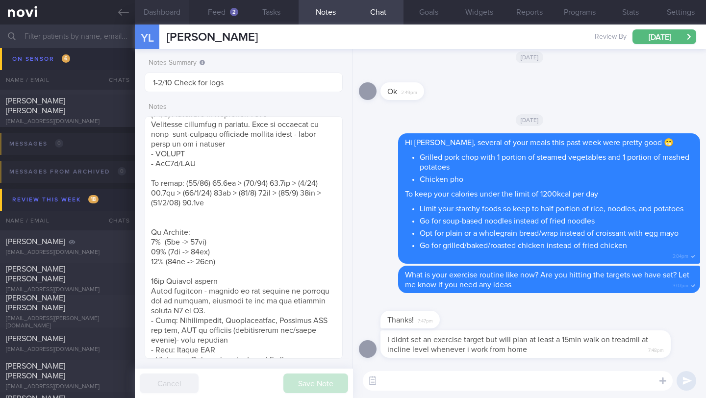
click at [171, 12] on button "Dashboard" at bounding box center [162, 12] width 54 height 25
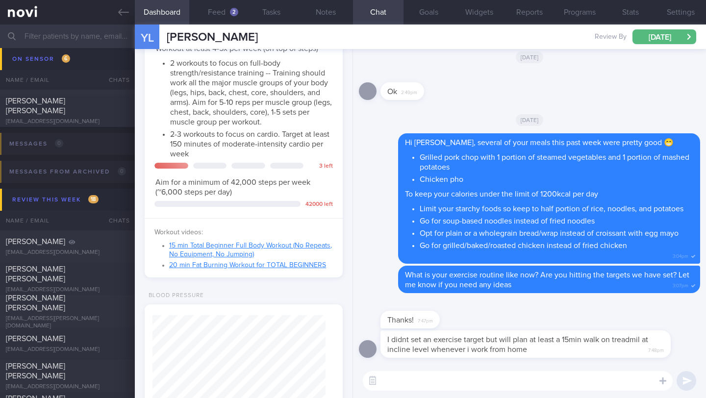
scroll to position [458, 0]
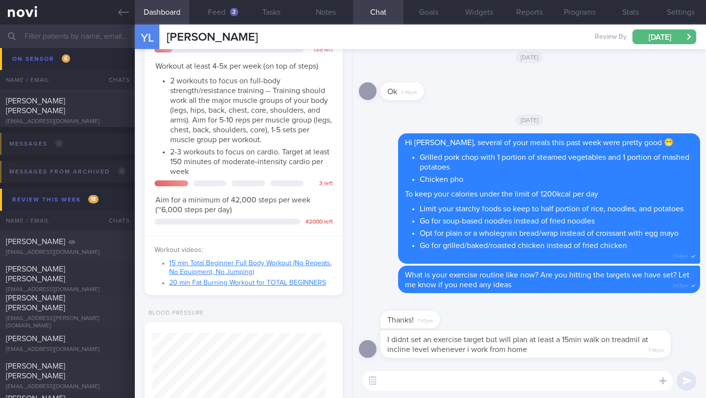
click at [471, 379] on textarea at bounding box center [518, 381] width 310 height 20
